Goal: Obtain resource: Obtain resource

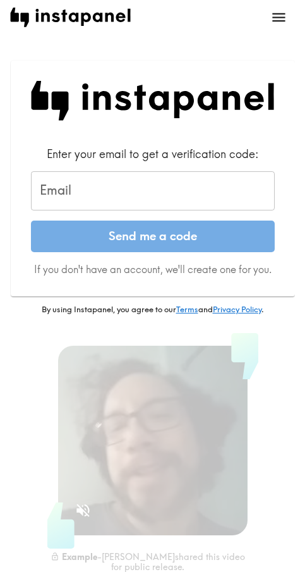
click at [186, 190] on input "Email" at bounding box center [153, 190] width 244 height 39
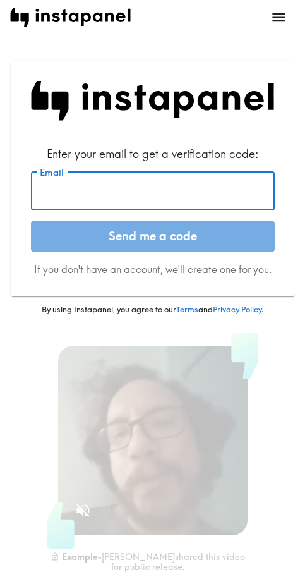
paste input "[EMAIL_ADDRESS][DOMAIN_NAME]"
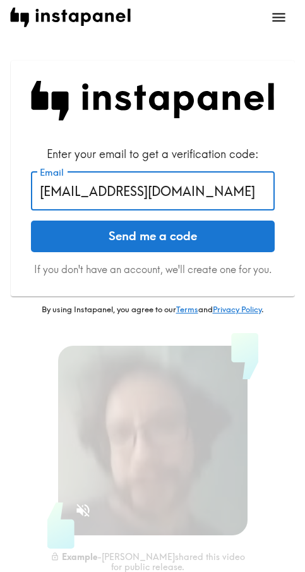
type input "[EMAIL_ADDRESS][DOMAIN_NAME]"
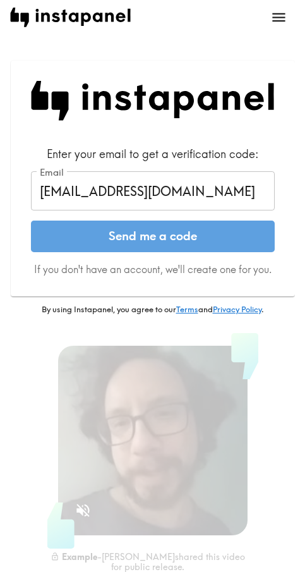
drag, startPoint x: 154, startPoint y: 239, endPoint x: 307, endPoint y: 238, distance: 153.0
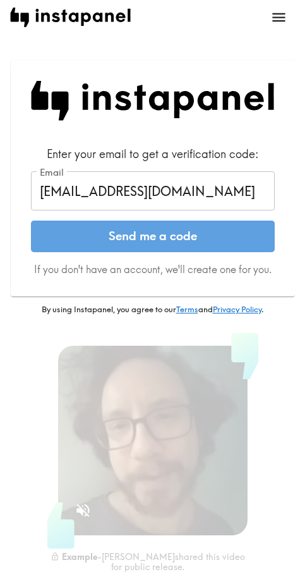
click at [155, 238] on button "Send me a code" at bounding box center [153, 237] width 244 height 32
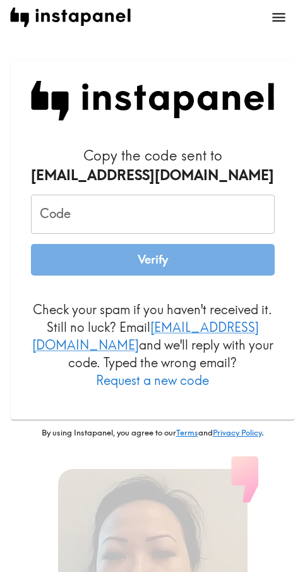
drag, startPoint x: 173, startPoint y: 195, endPoint x: 173, endPoint y: 204, distance: 8.2
click at [173, 197] on input "Code" at bounding box center [153, 214] width 244 height 39
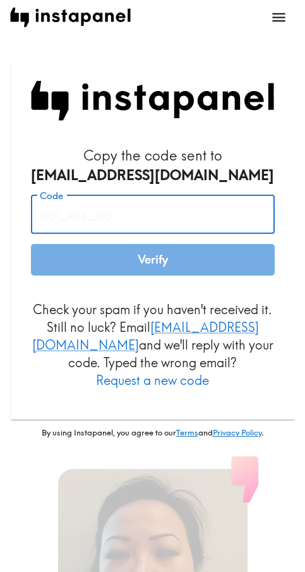
paste input "9tA_gk6_Y2p"
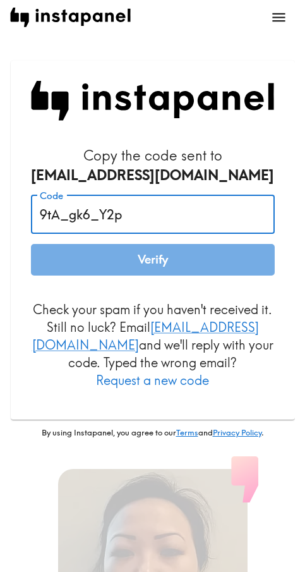
type input "9tA_gk6_Y2p"
click at [152, 267] on button "Verify" at bounding box center [153, 260] width 244 height 32
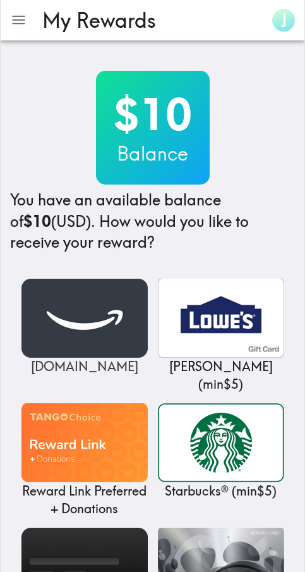
drag, startPoint x: 61, startPoint y: 327, endPoint x: 235, endPoint y: 372, distance: 179.5
click at [62, 327] on img at bounding box center [84, 318] width 126 height 79
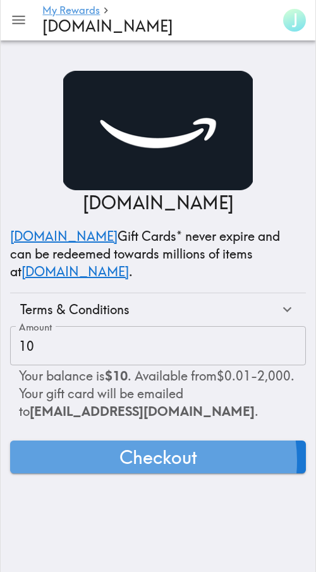
drag, startPoint x: 148, startPoint y: 461, endPoint x: 193, endPoint y: 461, distance: 44.9
click at [149, 461] on span "Checkout" at bounding box center [158, 456] width 78 height 25
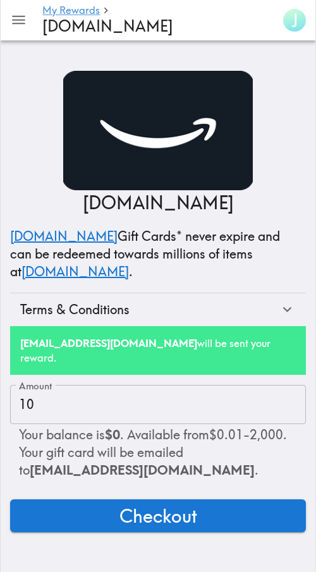
drag, startPoint x: 281, startPoint y: 122, endPoint x: 265, endPoint y: 38, distance: 85.5
click at [279, 120] on div "Amazon.com Amazon.com Gift Cards* never expire and can be redeemed towards mill…" at bounding box center [158, 198] width 296 height 255
